Goal: Contribute content: Contribute content

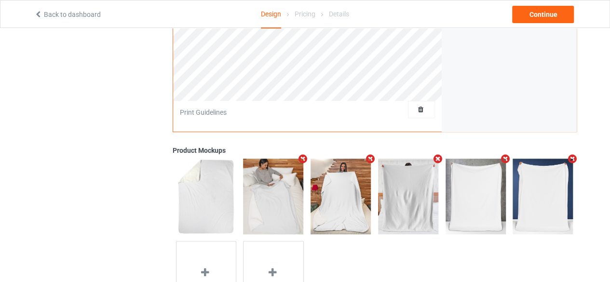
scroll to position [289, 0]
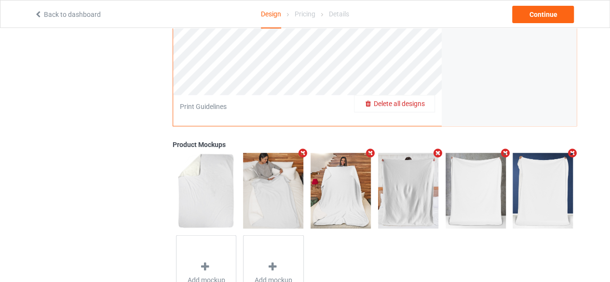
click at [430, 103] on div "Delete all designs" at bounding box center [394, 104] width 80 height 10
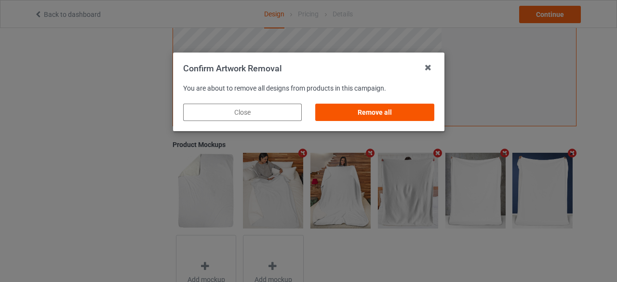
click at [388, 114] on div "Remove all" at bounding box center [374, 112] width 119 height 17
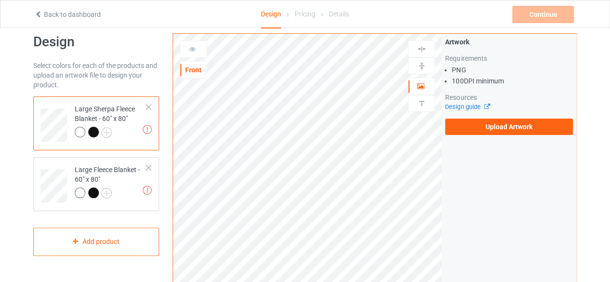
scroll to position [0, 0]
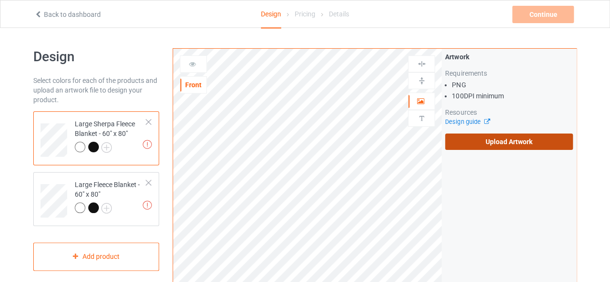
click at [532, 140] on label "Upload Artwork" at bounding box center [509, 142] width 128 height 16
click at [0, 0] on input "Upload Artwork" at bounding box center [0, 0] width 0 height 0
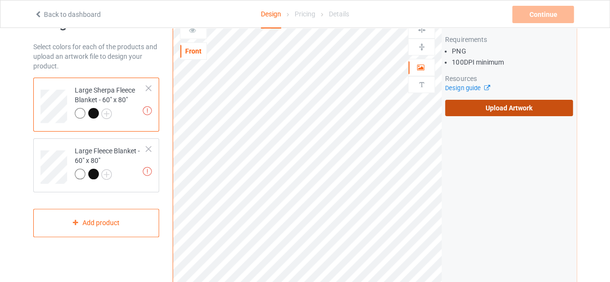
scroll to position [48, 0]
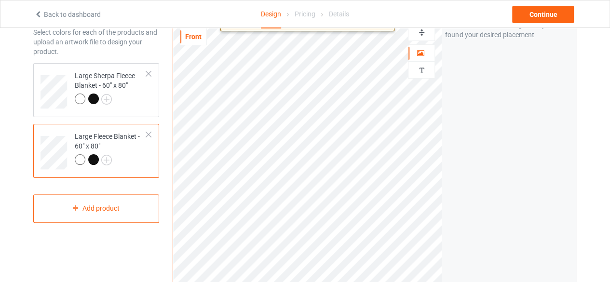
click at [394, 234] on html "Back to dashboard Design Pricing Details Continue Design Select colors for each…" at bounding box center [305, 93] width 610 height 282
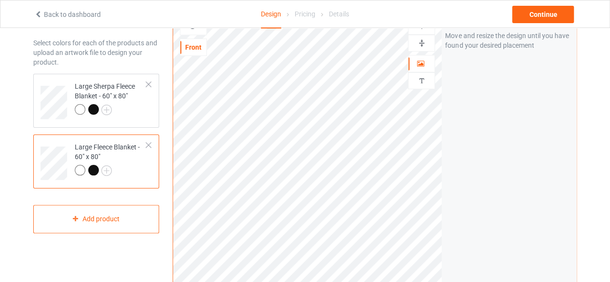
scroll to position [48, 0]
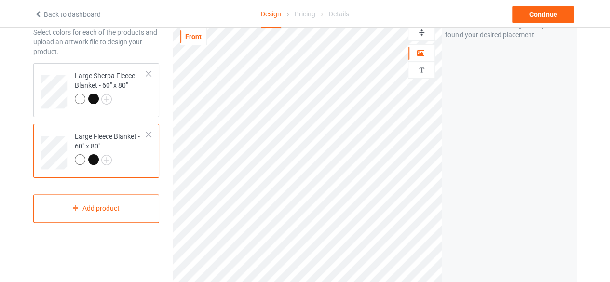
click at [420, 32] on img at bounding box center [421, 32] width 9 height 9
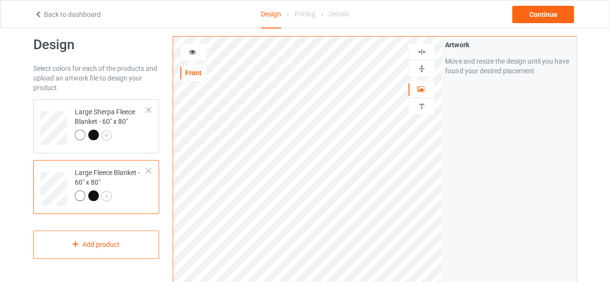
scroll to position [0, 0]
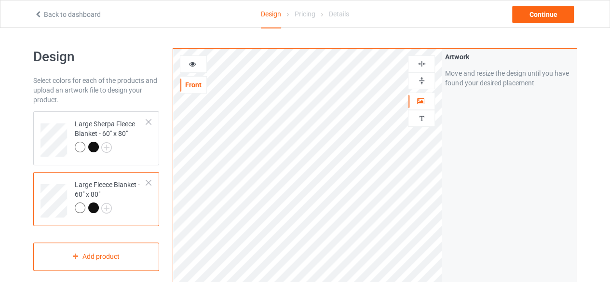
click at [423, 64] on img at bounding box center [421, 63] width 9 height 9
click at [529, 12] on div "Continue" at bounding box center [543, 14] width 62 height 17
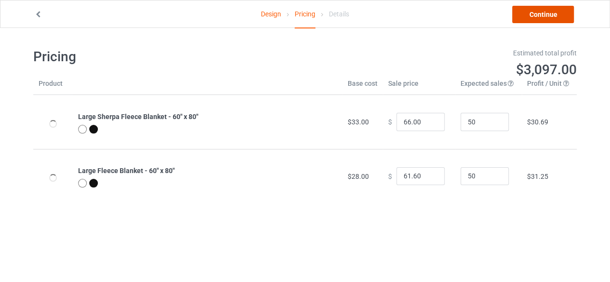
click at [547, 15] on link "Continue" at bounding box center [543, 14] width 62 height 17
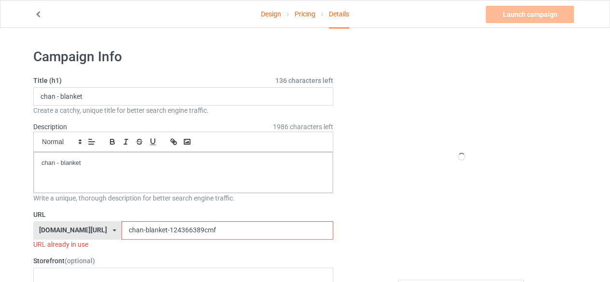
drag, startPoint x: 197, startPoint y: 230, endPoint x: 141, endPoint y: 230, distance: 55.4
click at [141, 230] on input "chan-blanket-124366389cmf" at bounding box center [226, 230] width 211 height 18
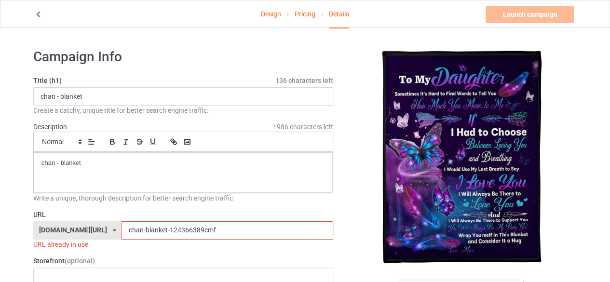
click at [216, 228] on input "chan-blanket-124366389cmf" at bounding box center [226, 230] width 211 height 18
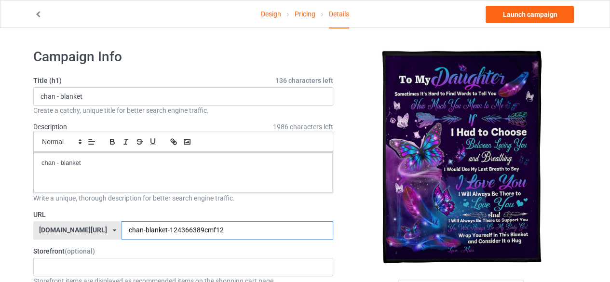
type input "chan-blanket-124366389cmf12"
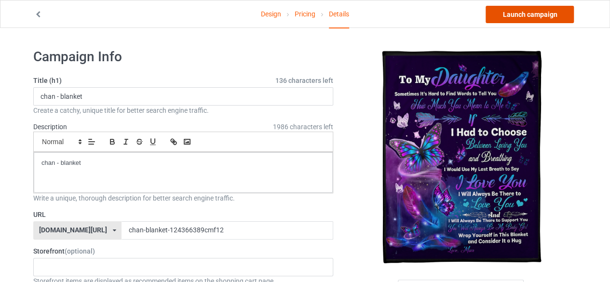
click at [535, 16] on link "Launch campaign" at bounding box center [529, 14] width 88 height 17
